Goal: Task Accomplishment & Management: Use online tool/utility

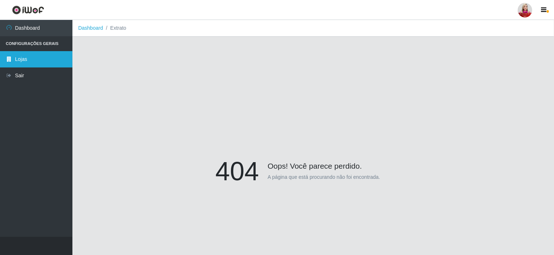
click at [58, 57] on link "Lojas" at bounding box center [36, 59] width 72 height 16
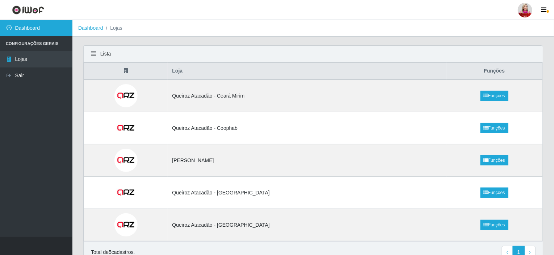
click at [38, 28] on link "Dashboard" at bounding box center [36, 28] width 72 height 16
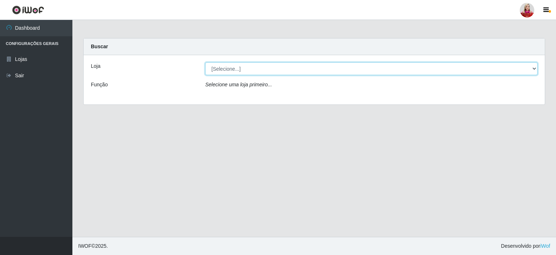
click at [269, 74] on select "[Selecione...] Queiroz [GEOGRAPHIC_DATA] - [GEOGRAPHIC_DATA] [PERSON_NAME][GEOG…" at bounding box center [371, 68] width 332 height 13
select select "523"
click at [205, 62] on select "[Selecione...] Queiroz [GEOGRAPHIC_DATA] - [GEOGRAPHIC_DATA] [PERSON_NAME][GEOG…" at bounding box center [371, 68] width 332 height 13
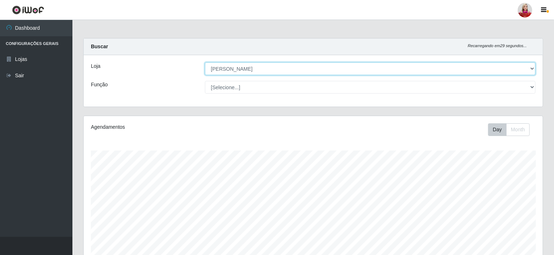
scroll to position [150, 459]
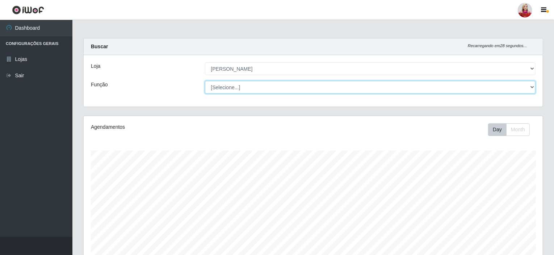
click at [236, 89] on select "[Selecione...] Embalador Embalador + Embalador ++ Repositor Repositor + Reposit…" at bounding box center [370, 87] width 331 height 13
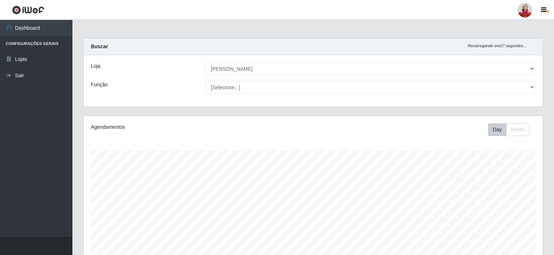
click at [189, 83] on div "Função" at bounding box center [142, 87] width 114 height 13
click at [543, 10] on icon "button" at bounding box center [543, 10] width 5 height 7
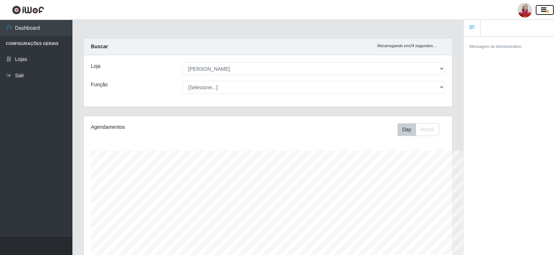
scroll to position [362049, 361830]
click at [545, 10] on icon "button" at bounding box center [543, 10] width 5 height 7
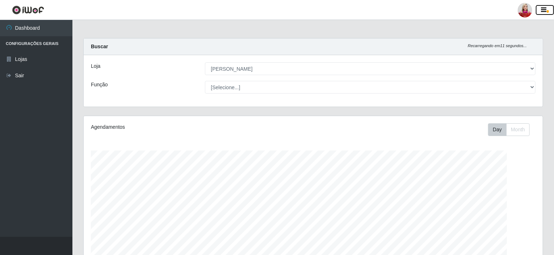
scroll to position [150, 459]
click at [524, 4] on div at bounding box center [525, 10] width 14 height 14
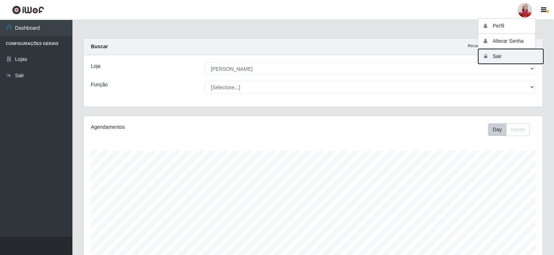
click at [494, 57] on button "Sair" at bounding box center [510, 56] width 65 height 15
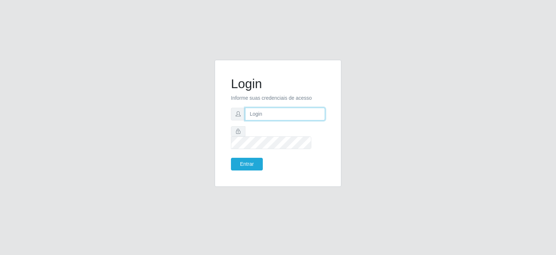
click at [280, 117] on input "text" at bounding box center [285, 114] width 80 height 13
type input "[EMAIL_ADDRESS][DOMAIN_NAME]"
click at [231, 158] on button "Entrar" at bounding box center [247, 164] width 32 height 13
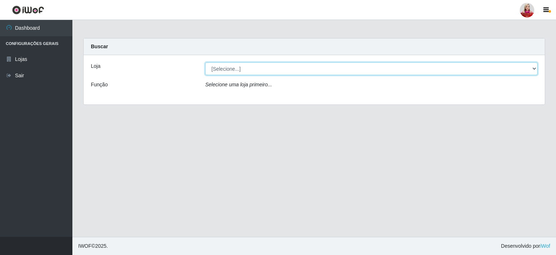
click at [239, 71] on select "[Selecione...] Queiroz [GEOGRAPHIC_DATA] - [GEOGRAPHIC_DATA] [PERSON_NAME][GEOG…" at bounding box center [371, 68] width 332 height 13
select select "523"
click at [205, 62] on select "[Selecione...] Queiroz [GEOGRAPHIC_DATA] - [GEOGRAPHIC_DATA] [PERSON_NAME][GEOG…" at bounding box center [371, 68] width 332 height 13
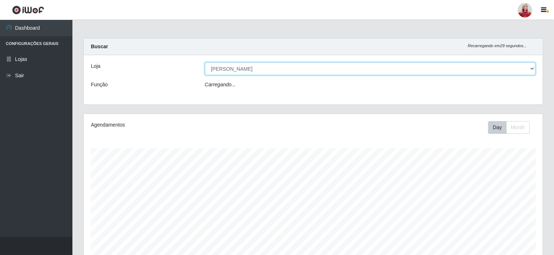
scroll to position [150, 459]
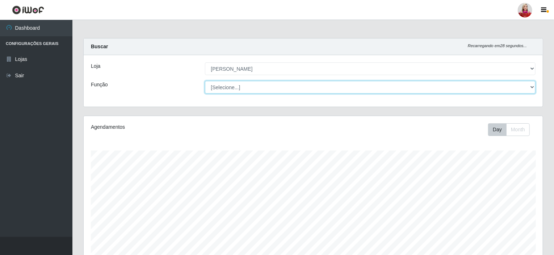
click at [255, 88] on select "[Selecione...] Embalador Embalador + Embalador ++ Repositor Repositor + Reposit…" at bounding box center [370, 87] width 331 height 13
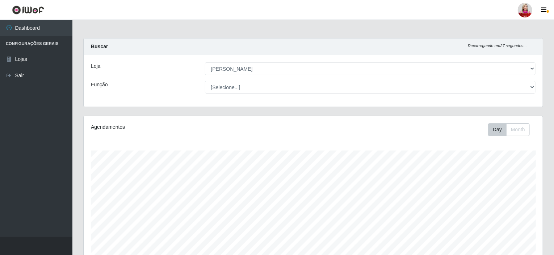
click at [179, 81] on div "Função" at bounding box center [142, 87] width 114 height 13
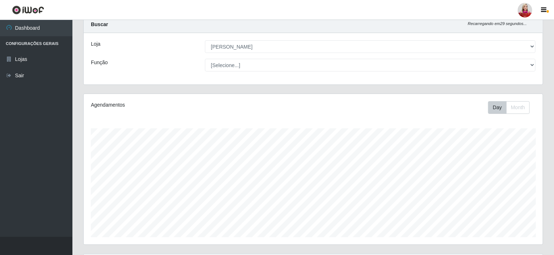
scroll to position [0, 0]
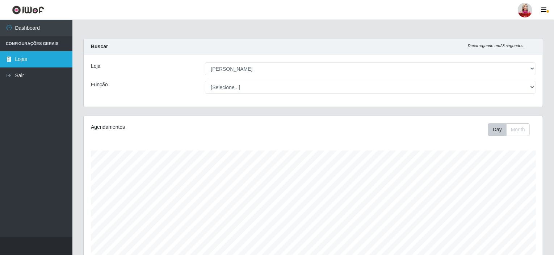
click at [52, 57] on link "Lojas" at bounding box center [36, 59] width 72 height 16
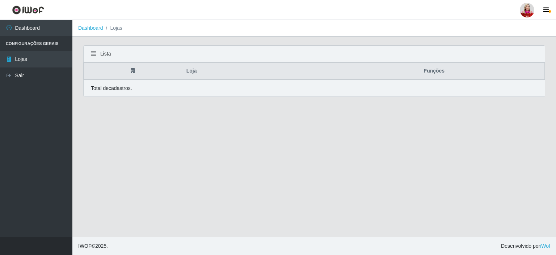
click at [57, 43] on li "Configurações Gerais" at bounding box center [36, 43] width 72 height 15
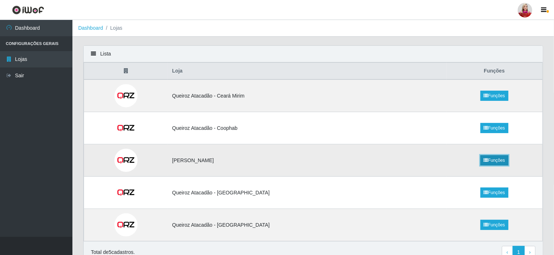
click at [487, 160] on icon at bounding box center [486, 160] width 4 height 4
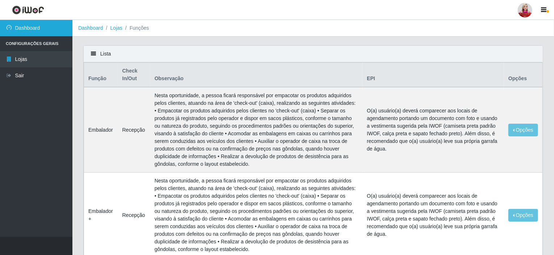
click at [47, 34] on link "Dashboard" at bounding box center [36, 28] width 72 height 16
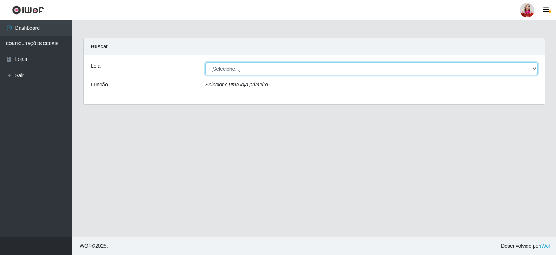
click at [242, 65] on select "[Selecione...] Queiroz [GEOGRAPHIC_DATA] - [GEOGRAPHIC_DATA] [PERSON_NAME][GEOG…" at bounding box center [371, 68] width 332 height 13
select select "523"
click at [205, 62] on select "[Selecione...] Queiroz [GEOGRAPHIC_DATA] - [GEOGRAPHIC_DATA] [PERSON_NAME][GEOG…" at bounding box center [371, 68] width 332 height 13
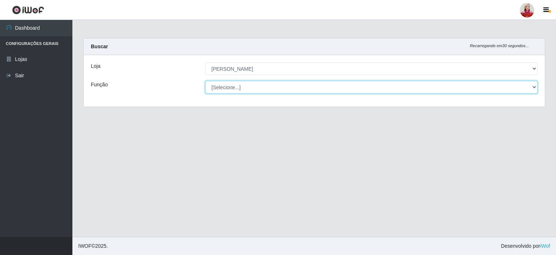
click at [254, 87] on select "[Selecione...] Embalador Embalador + Embalador ++ Repositor Repositor + Reposit…" at bounding box center [371, 87] width 332 height 13
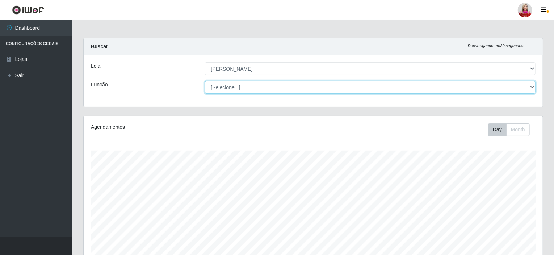
scroll to position [150, 459]
select select "1"
click at [205, 81] on select "[Selecione...] Embalador Embalador + Embalador ++ Repositor Repositor + Reposit…" at bounding box center [370, 87] width 331 height 13
click at [275, 84] on select "[Selecione...] Embalador Embalador + Embalador ++ Repositor Repositor + Reposit…" at bounding box center [370, 87] width 331 height 13
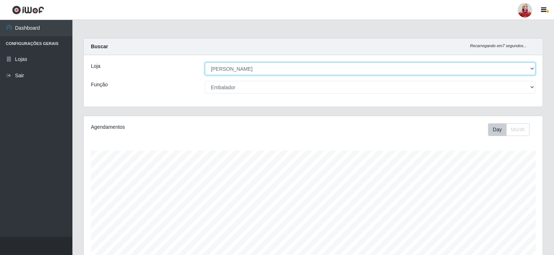
click at [516, 67] on select "[Selecione...] Queiroz [GEOGRAPHIC_DATA] - [GEOGRAPHIC_DATA] [PERSON_NAME][GEOG…" at bounding box center [370, 68] width 331 height 13
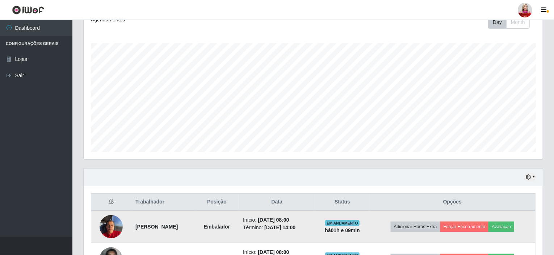
scroll to position [16, 0]
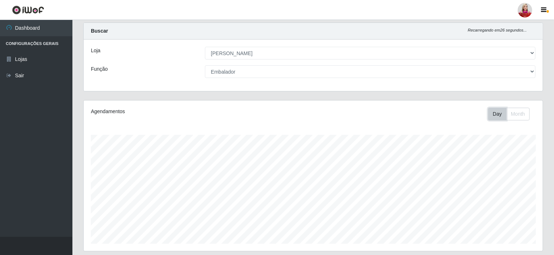
click at [492, 114] on button "Day" at bounding box center [497, 114] width 18 height 13
click at [516, 112] on button "Month" at bounding box center [518, 114] width 24 height 13
click at [487, 114] on div "Day Month" at bounding box center [408, 114] width 266 height 13
click at [492, 114] on button "Day" at bounding box center [497, 114] width 18 height 13
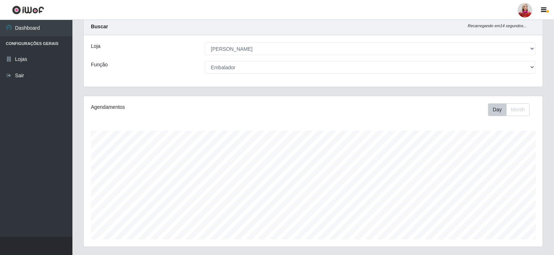
scroll to position [0, 0]
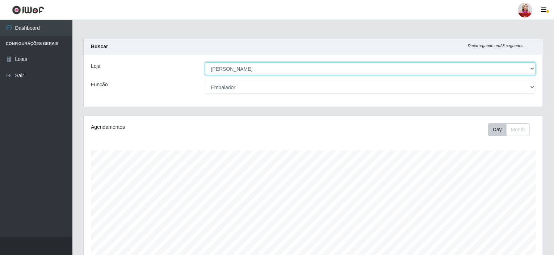
click at [219, 68] on select "[Selecione...] Queiroz [GEOGRAPHIC_DATA] - [GEOGRAPHIC_DATA] [PERSON_NAME][GEOG…" at bounding box center [370, 68] width 331 height 13
select select "464"
click at [205, 62] on select "[Selecione...] Queiroz [GEOGRAPHIC_DATA] - [GEOGRAPHIC_DATA] [PERSON_NAME][GEOG…" at bounding box center [370, 68] width 331 height 13
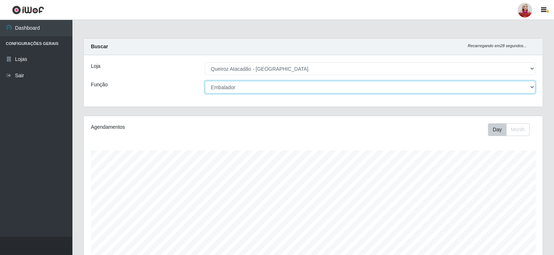
click at [375, 85] on select "[Selecione...] Embalador Embalador + Embalador ++ Operador de Caixa Operador de…" at bounding box center [370, 87] width 331 height 13
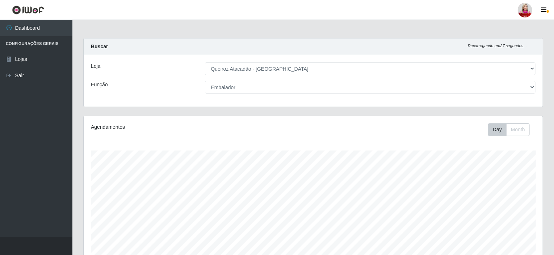
click at [160, 91] on div "Função" at bounding box center [142, 87] width 114 height 13
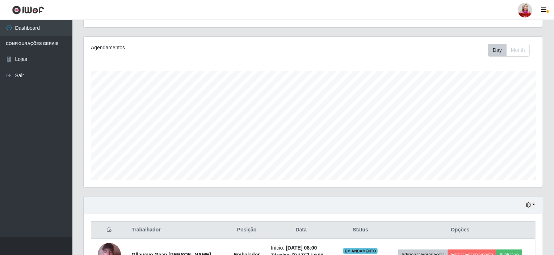
scroll to position [20, 0]
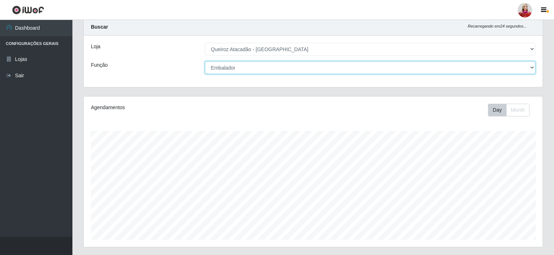
click at [234, 63] on select "[Selecione...] Embalador Embalador + Embalador ++ Operador de Caixa Operador de…" at bounding box center [370, 67] width 331 height 13
select select "22"
click at [205, 61] on select "[Selecione...] Embalador Embalador + Embalador ++ Operador de Caixa Operador de…" at bounding box center [370, 67] width 331 height 13
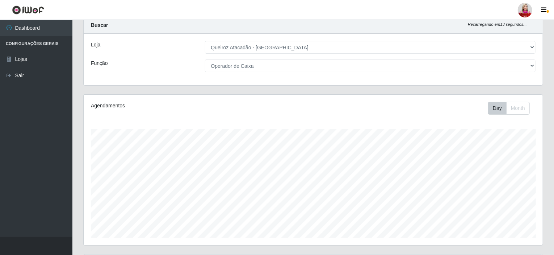
scroll to position [0, 0]
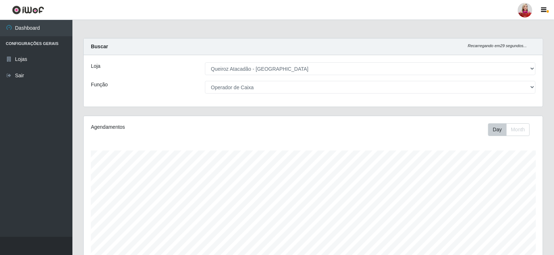
click at [529, 8] on div at bounding box center [525, 10] width 14 height 14
click at [509, 22] on button "Perfil" at bounding box center [510, 25] width 65 height 15
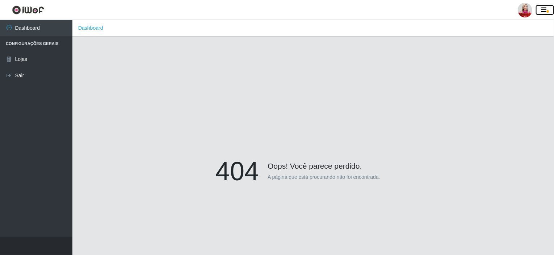
click at [543, 14] on button "button" at bounding box center [545, 10] width 18 height 10
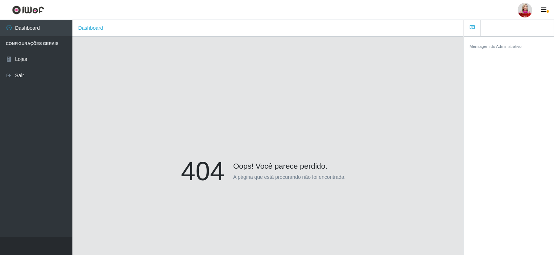
click at [473, 31] on link at bounding box center [472, 28] width 17 height 17
click at [505, 31] on ul at bounding box center [509, 28] width 90 height 17
click at [503, 43] on div "Mensagem do Administrativo" at bounding box center [509, 46] width 79 height 8
click at [506, 32] on ul at bounding box center [509, 28] width 90 height 17
click at [35, 24] on link "Dashboard" at bounding box center [36, 28] width 72 height 16
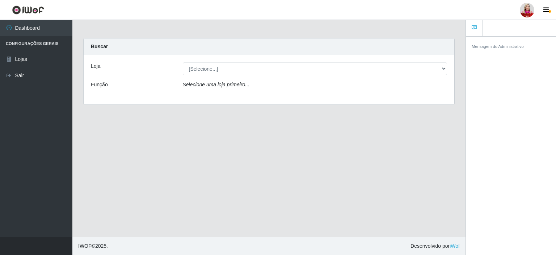
click at [116, 142] on main "Carregando... Buscar Loja [Selecione...] Queiroz [GEOGRAPHIC_DATA] - [GEOGRAPHI…" at bounding box center [268, 128] width 393 height 217
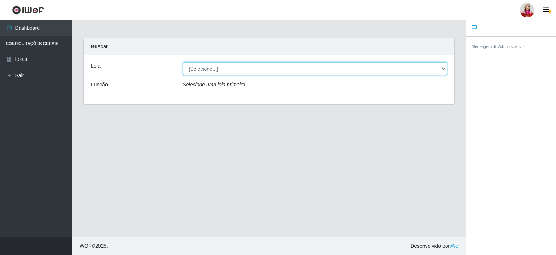
click at [360, 71] on select "[Selecione...] Queiroz [GEOGRAPHIC_DATA] - [GEOGRAPHIC_DATA] [PERSON_NAME][GEOG…" at bounding box center [315, 68] width 265 height 13
click at [183, 62] on select "[Selecione...] Queiroz [GEOGRAPHIC_DATA] - [GEOGRAPHIC_DATA] [PERSON_NAME][GEOG…" at bounding box center [315, 68] width 265 height 13
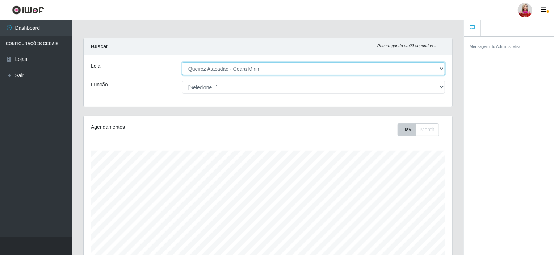
click at [252, 72] on select "[Selecione...] Queiroz [GEOGRAPHIC_DATA] - [GEOGRAPHIC_DATA] [PERSON_NAME][GEOG…" at bounding box center [313, 68] width 263 height 13
click at [182, 62] on select "[Selecione...] Queiroz [GEOGRAPHIC_DATA] - [GEOGRAPHIC_DATA] [PERSON_NAME][GEOG…" at bounding box center [313, 68] width 263 height 13
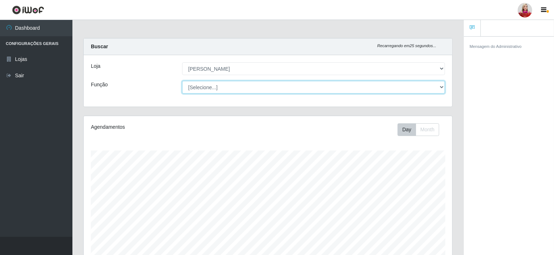
click at [222, 85] on select "[Selecione...] Embalador Embalador + Embalador ++ Repositor Repositor + Reposit…" at bounding box center [313, 87] width 263 height 13
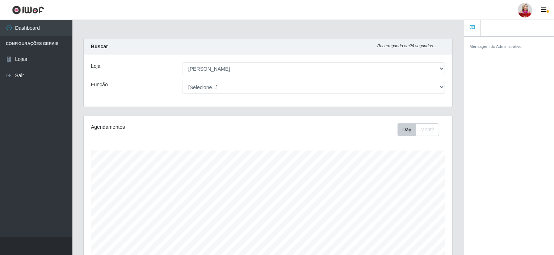
click at [164, 84] on div "Função" at bounding box center [130, 87] width 91 height 13
click at [241, 59] on div "Loja [Selecione...] Queiroz [GEOGRAPHIC_DATA] - [GEOGRAPHIC_DATA] [PERSON_NAME]…" at bounding box center [268, 80] width 369 height 51
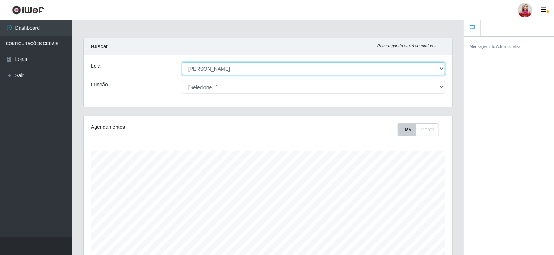
click at [250, 68] on select "[Selecione...] Queiroz [GEOGRAPHIC_DATA] - [GEOGRAPHIC_DATA] [PERSON_NAME][GEOG…" at bounding box center [313, 68] width 263 height 13
select select "463"
click at [182, 62] on select "[Selecione...] Queiroz [GEOGRAPHIC_DATA] - [GEOGRAPHIC_DATA] [PERSON_NAME][GEOG…" at bounding box center [313, 68] width 263 height 13
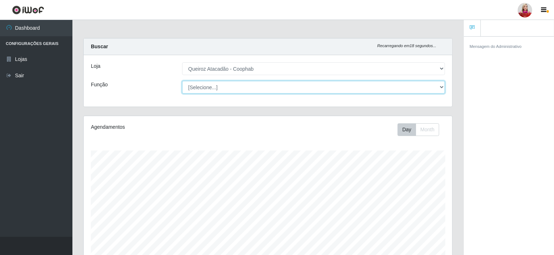
click at [222, 89] on select "[Selecione...] ASG ASG + ASG ++ Embalador Embalador + Embalador ++ Operador de …" at bounding box center [313, 87] width 263 height 13
click at [182, 81] on select "[Selecione...] ASG ASG + ASG ++ Embalador Embalador + Embalador ++ Operador de …" at bounding box center [313, 87] width 263 height 13
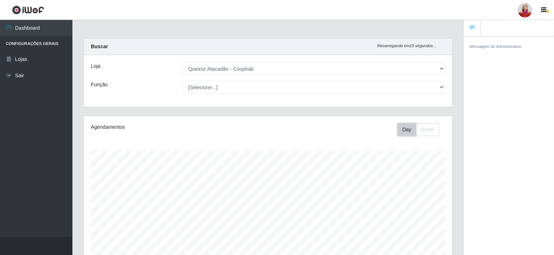
click at [402, 127] on button "Day" at bounding box center [407, 129] width 18 height 13
